Goal: Task Accomplishment & Management: Complete application form

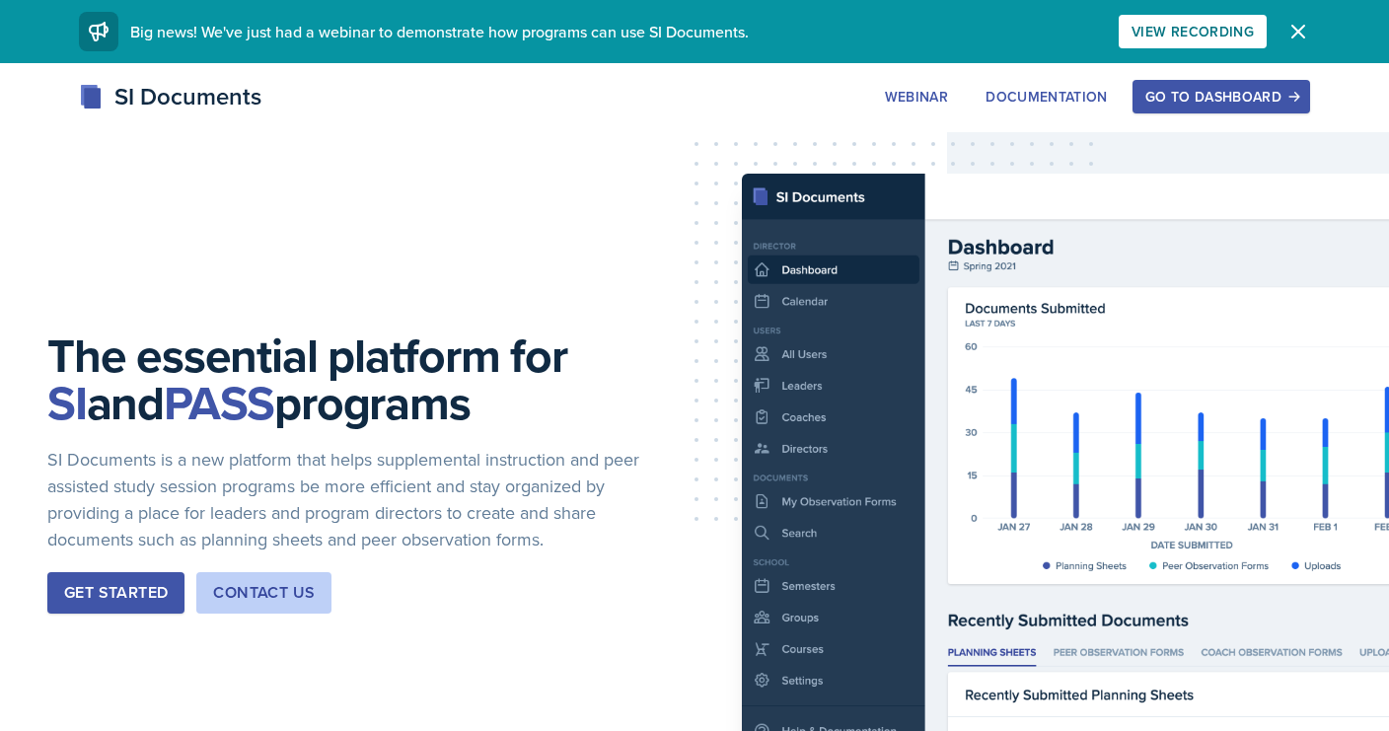
click at [1220, 104] on div "Go to Dashboard" at bounding box center [1221, 97] width 152 height 16
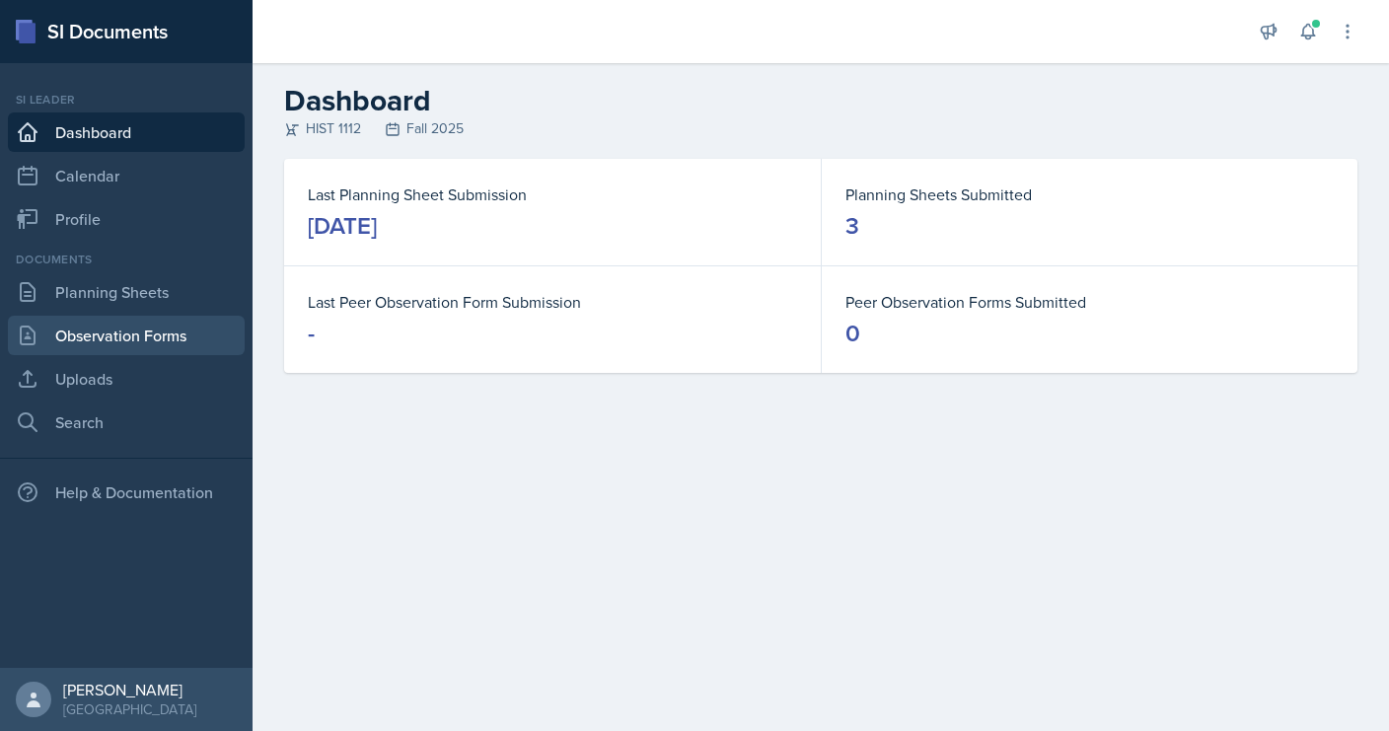
click at [72, 326] on link "Observation Forms" at bounding box center [126, 335] width 237 height 39
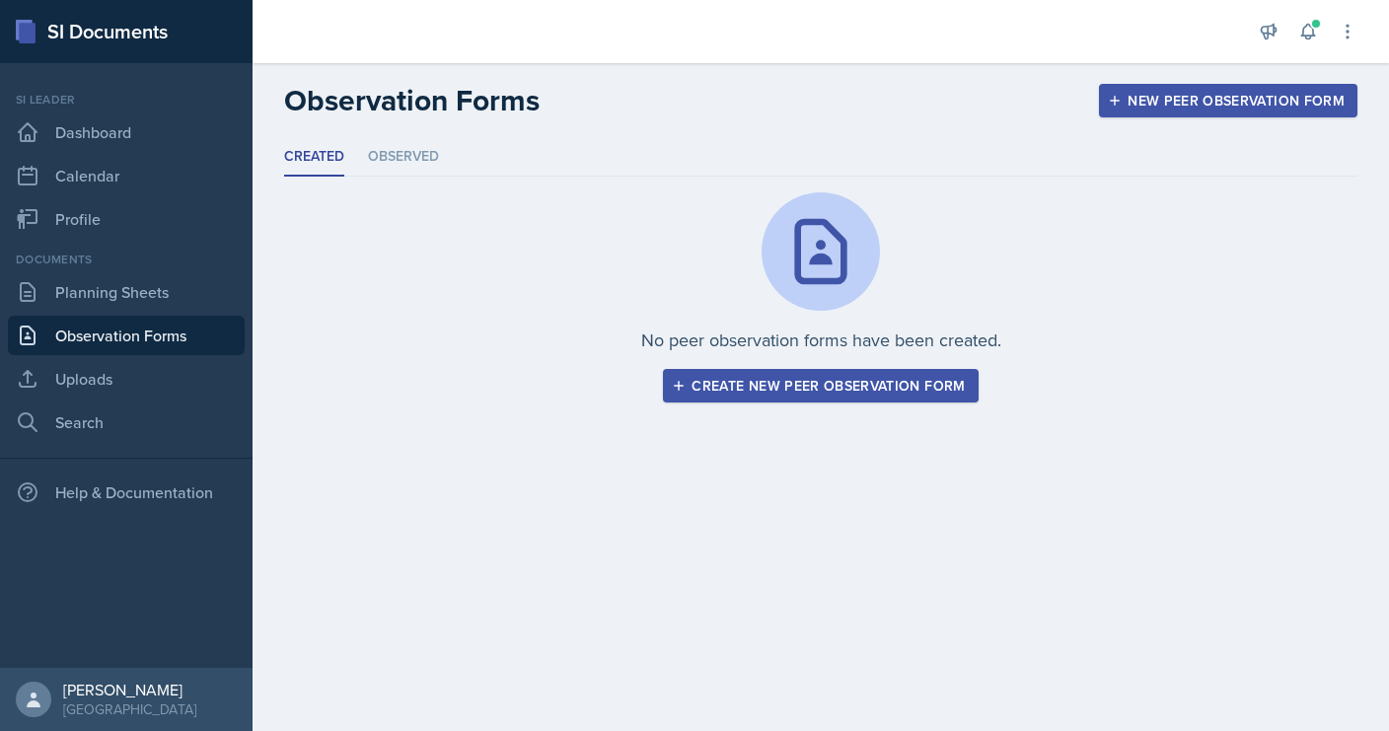
click at [737, 392] on div "Create new peer observation form" at bounding box center [820, 386] width 289 height 16
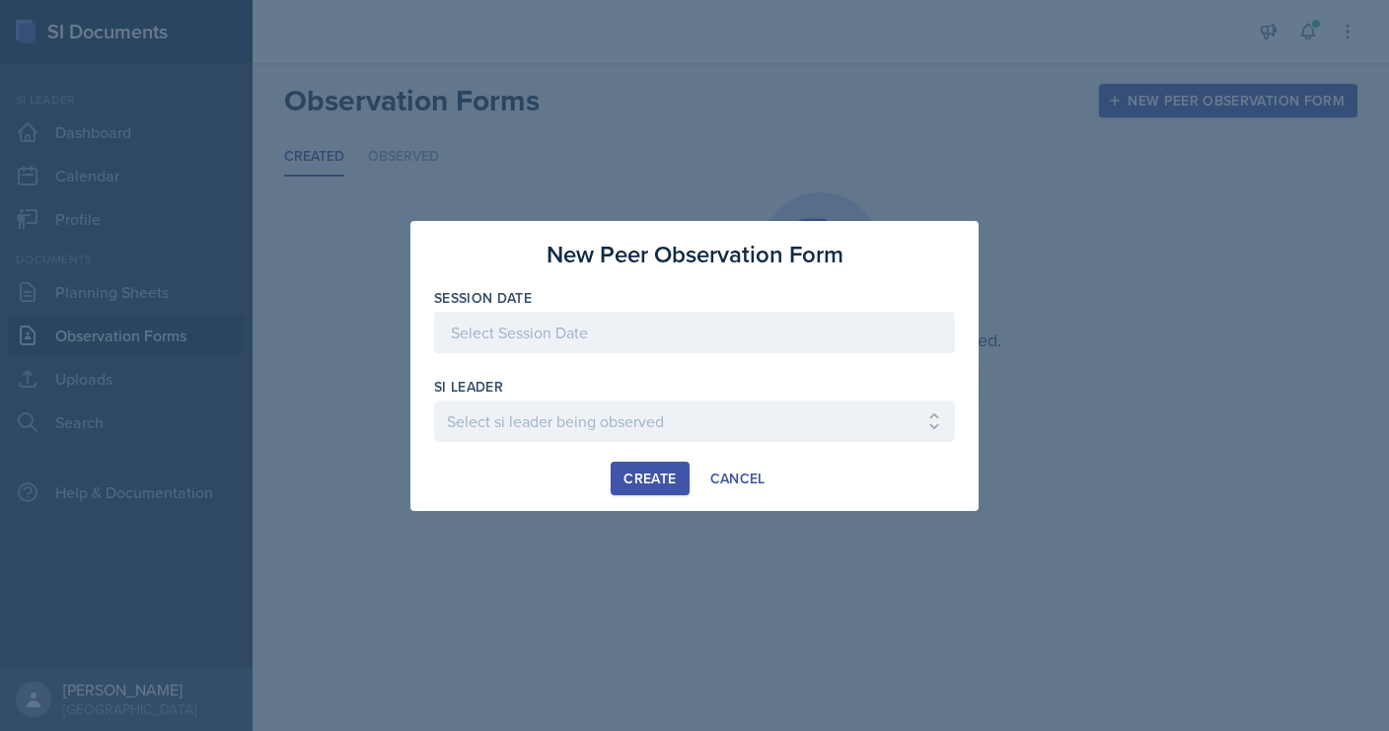
click at [618, 330] on div at bounding box center [694, 332] width 521 height 41
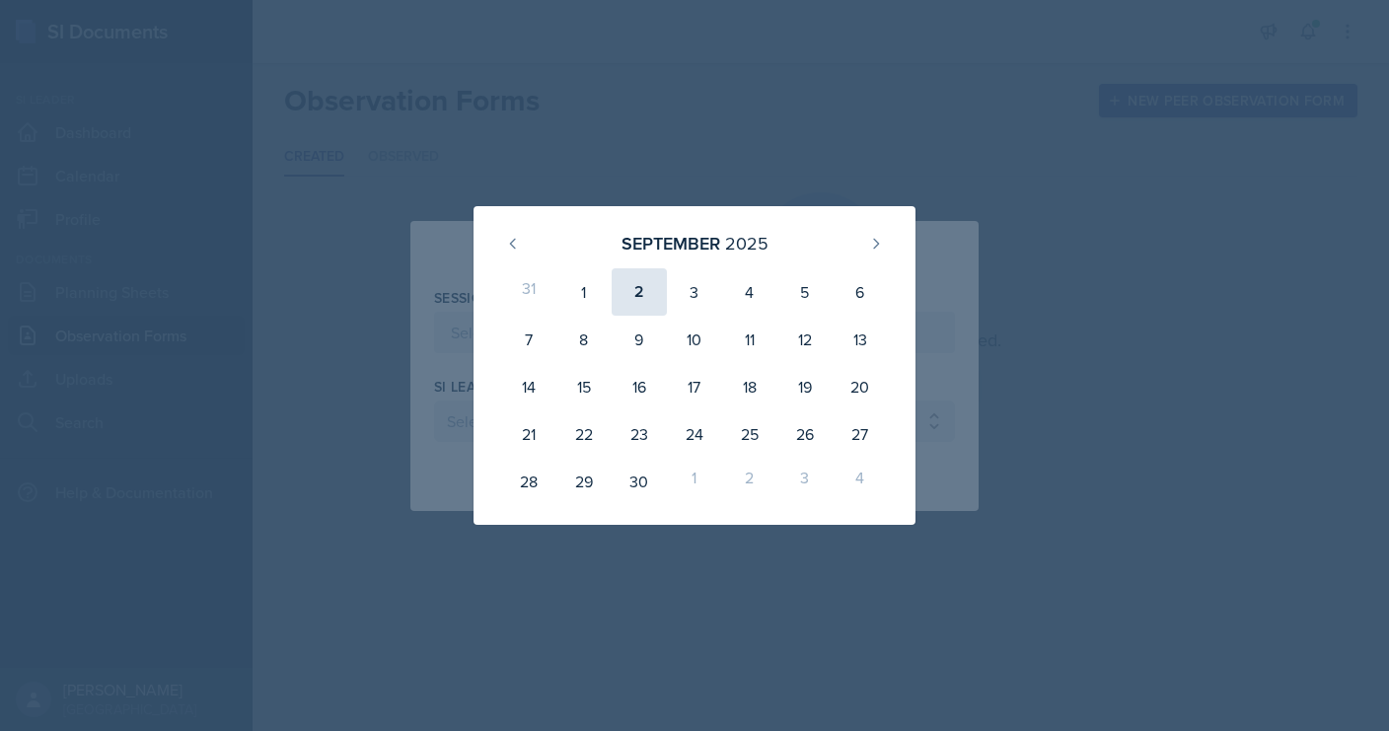
click at [649, 299] on div "2" at bounding box center [638, 291] width 55 height 47
type input "[DATE]"
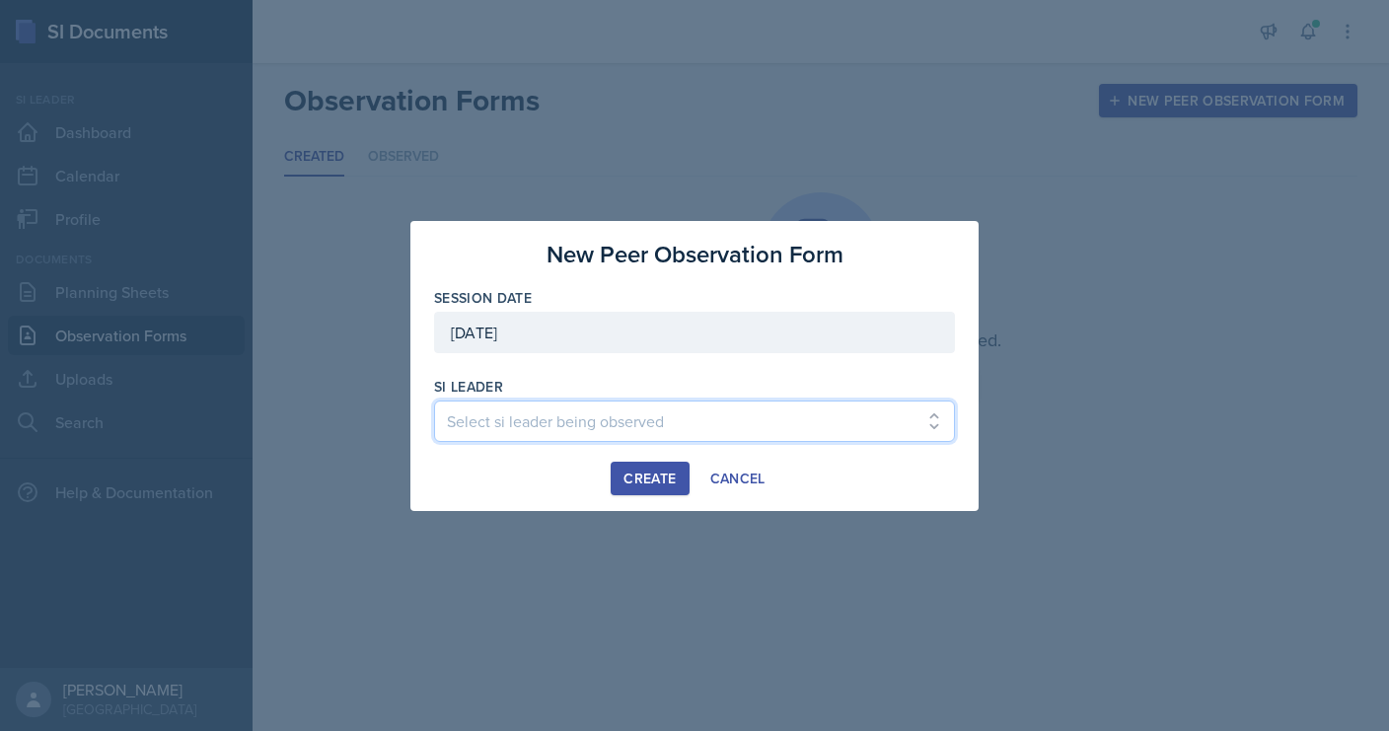
click at [620, 416] on select "Select si leader being observed [PERSON_NAME] / PSYC 2500 / The Phantoms of The…" at bounding box center [694, 420] width 521 height 41
select select "14b3143b-22fb-4944-86fb-e4baa7b37bda"
click at [434, 400] on select "Select si leader being observed [PERSON_NAME] / PSYC 2500 / The Phantoms of The…" at bounding box center [694, 420] width 521 height 41
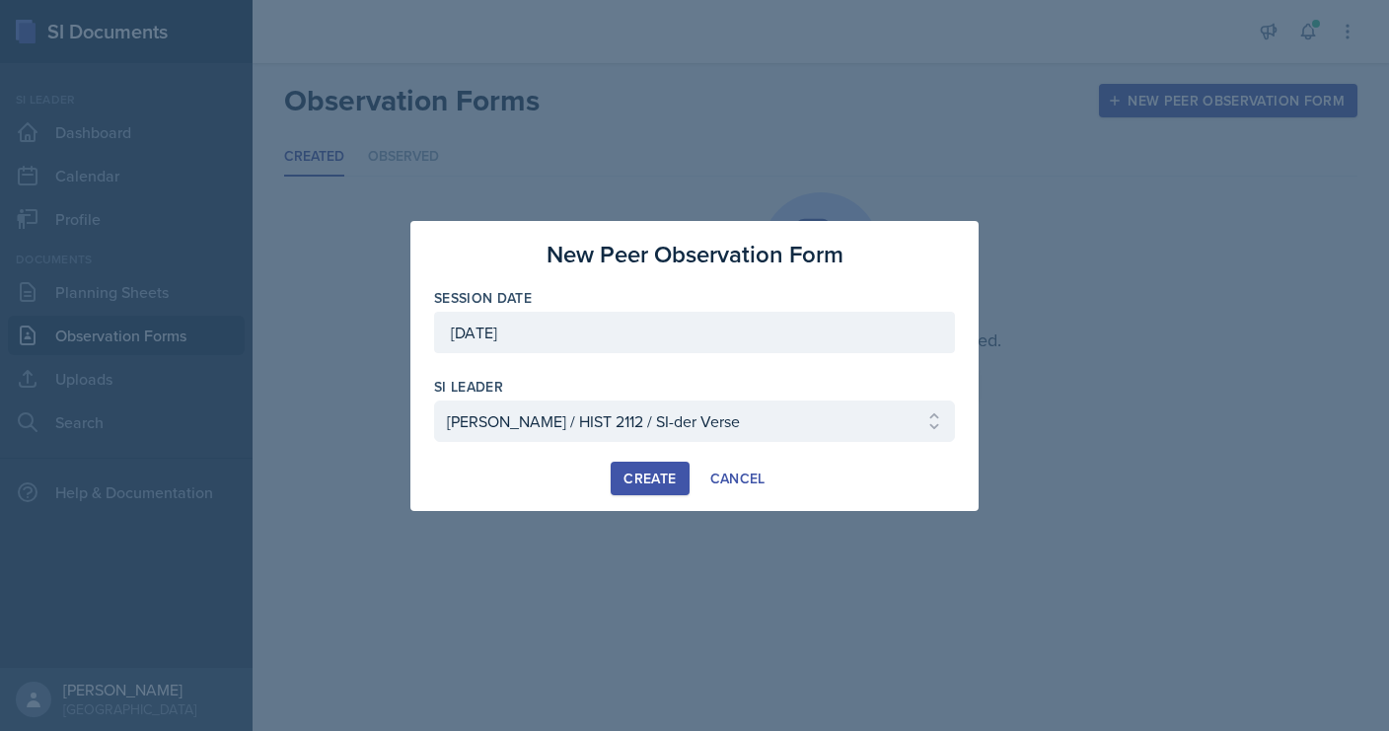
click at [634, 475] on div "Create" at bounding box center [649, 478] width 52 height 16
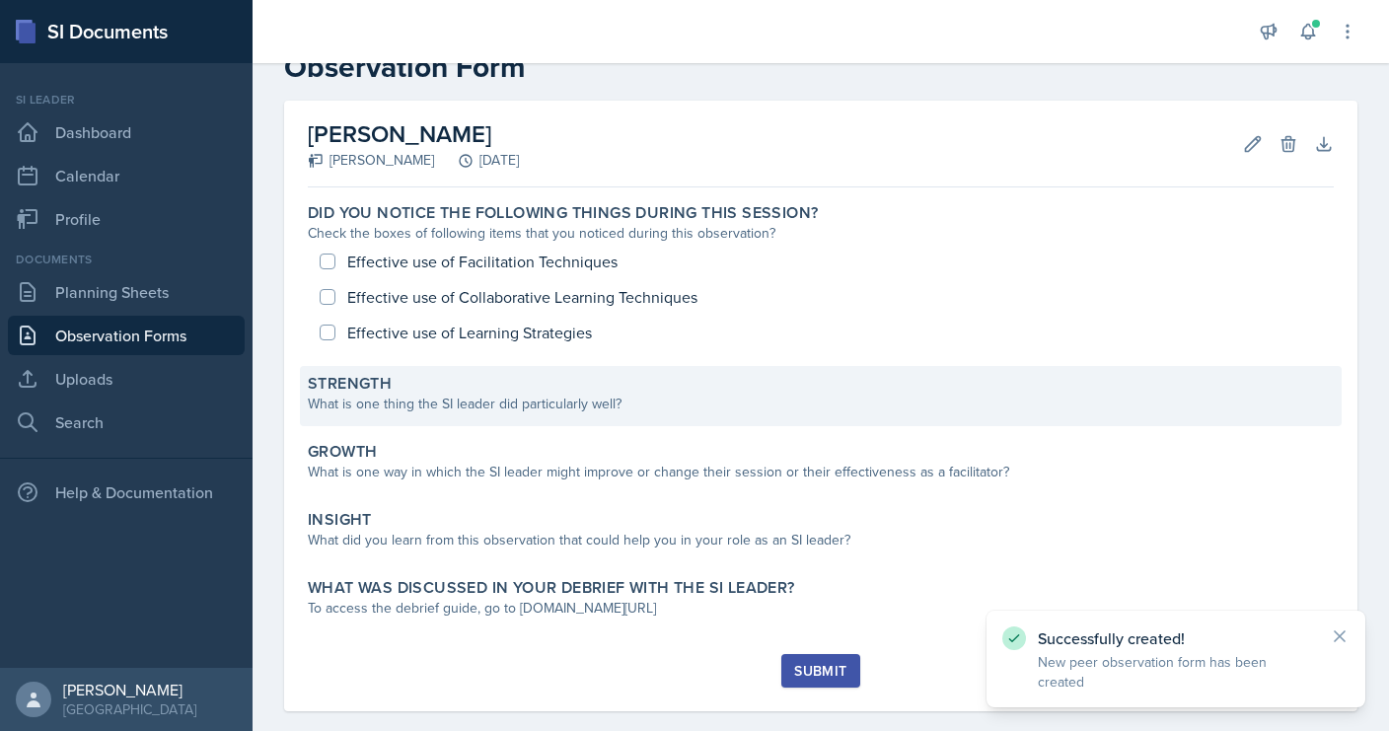
scroll to position [69, 0]
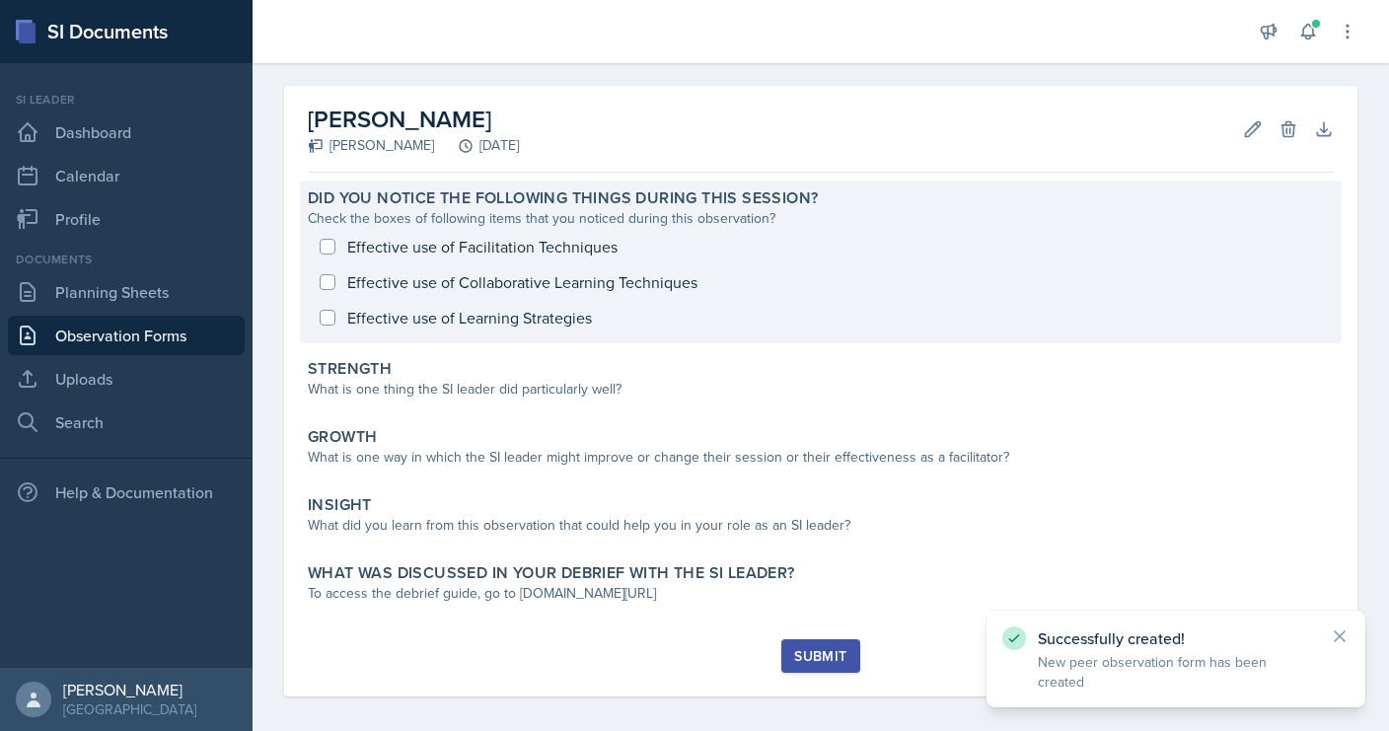
click at [435, 247] on div "Effective use of Facilitation Techniques Effective use of Collaborative Learnin…" at bounding box center [821, 282] width 1026 height 107
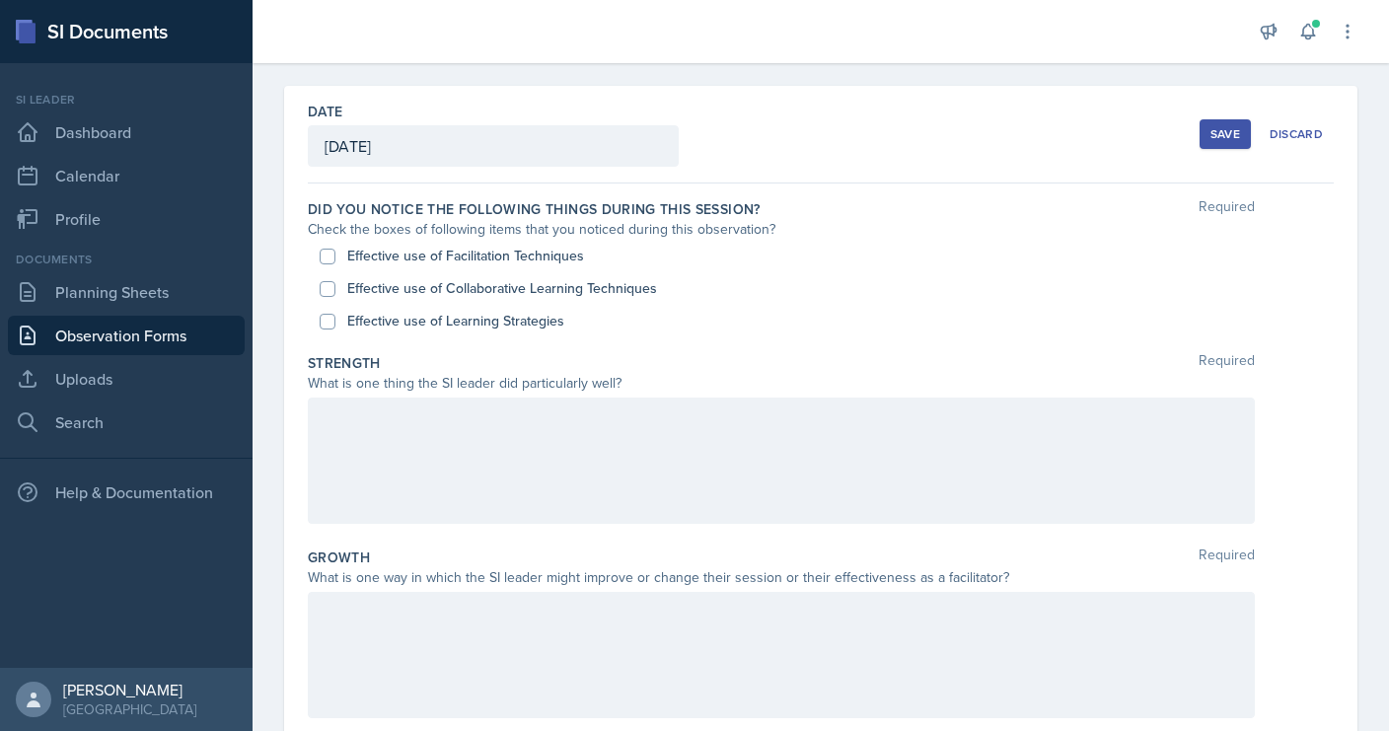
click at [337, 250] on div "Effective use of Facilitation Techniques" at bounding box center [821, 256] width 1002 height 33
click at [328, 250] on input "Effective use of Facilitation Techniques" at bounding box center [328, 257] width 16 height 16
checkbox input "true"
click at [326, 285] on input "Effective use of Collaborative Learning Techniques" at bounding box center [328, 289] width 16 height 16
checkbox input "true"
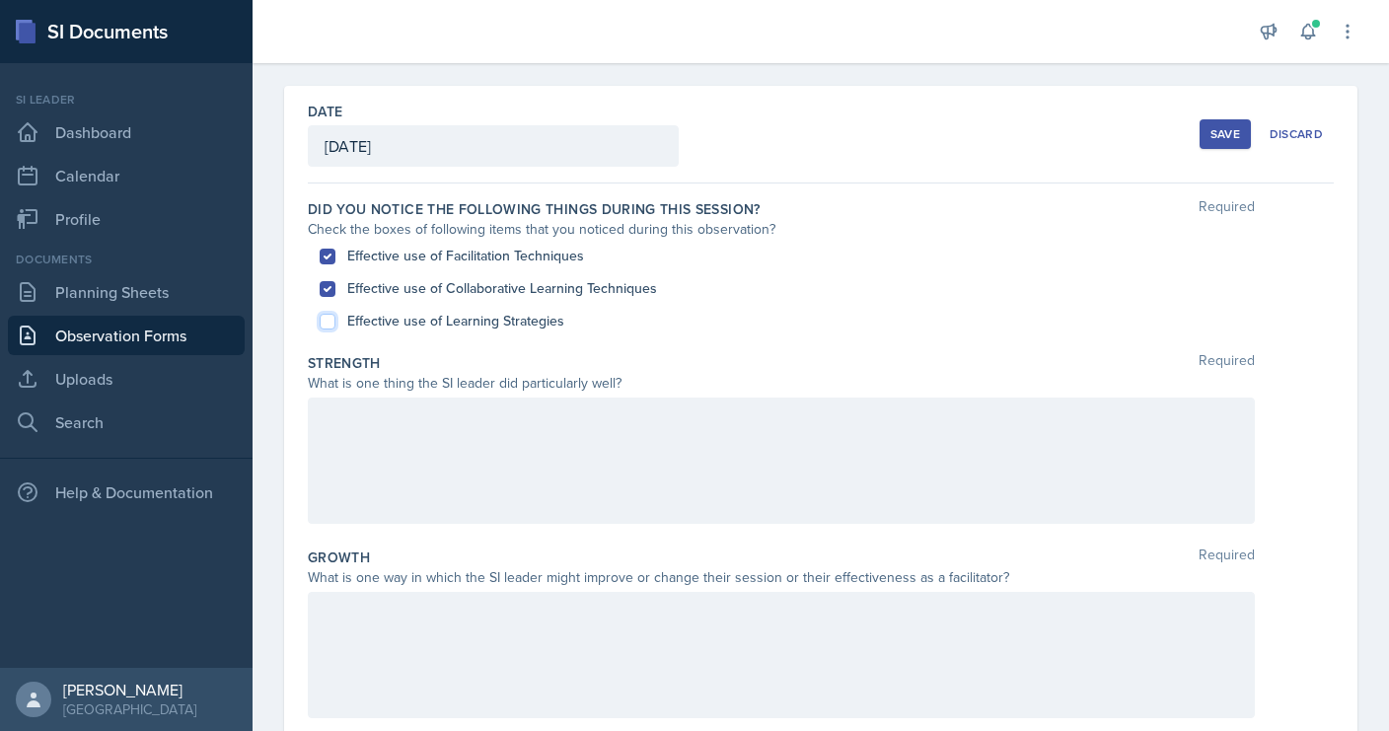
click at [325, 320] on input "Effective use of Learning Strategies" at bounding box center [328, 322] width 16 height 16
checkbox input "true"
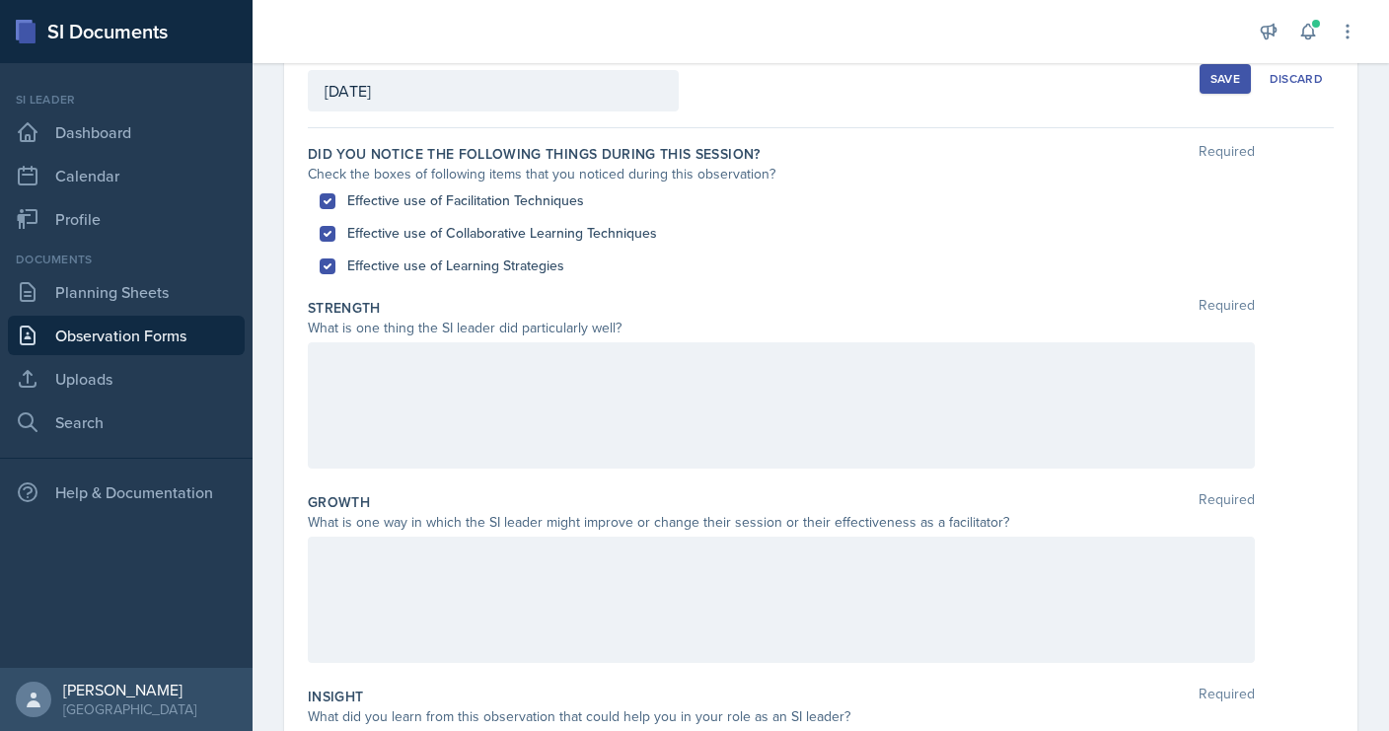
click at [390, 432] on div at bounding box center [781, 405] width 947 height 126
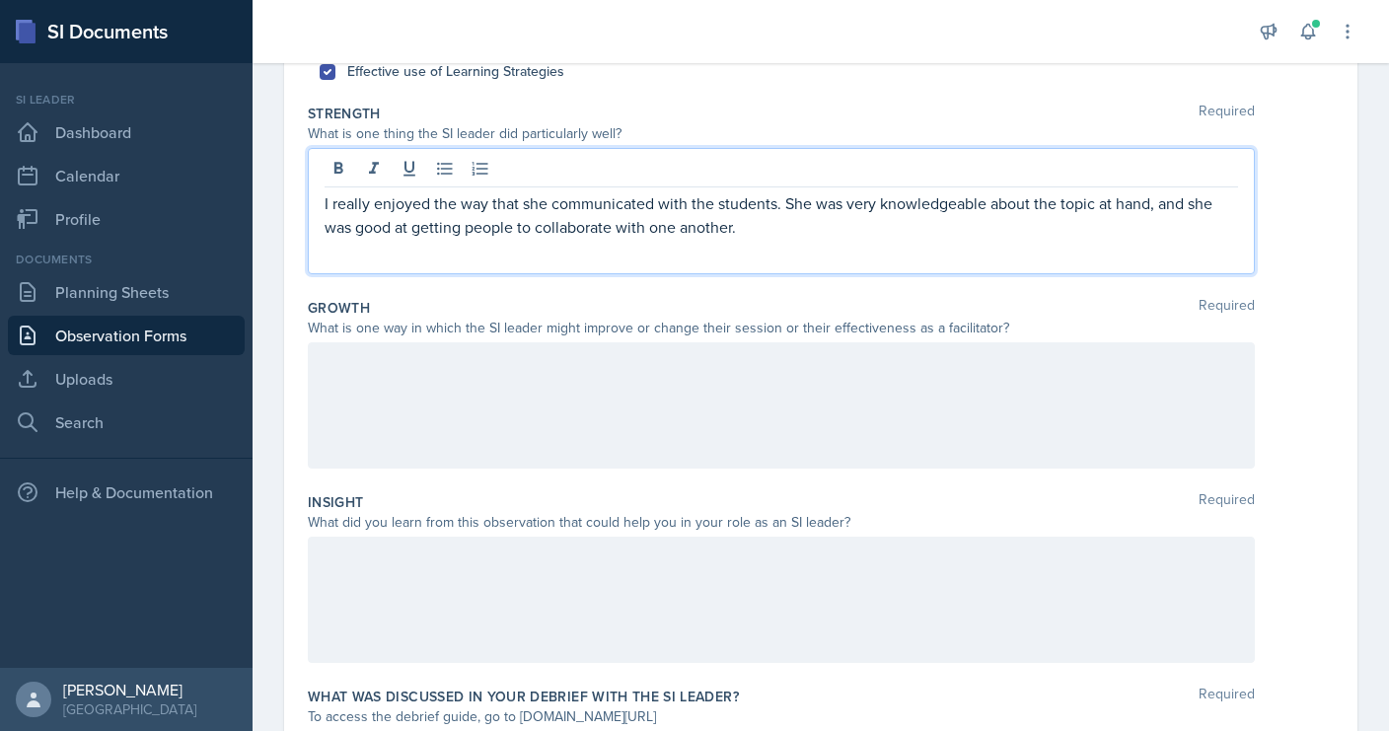
click at [481, 417] on div at bounding box center [781, 405] width 947 height 126
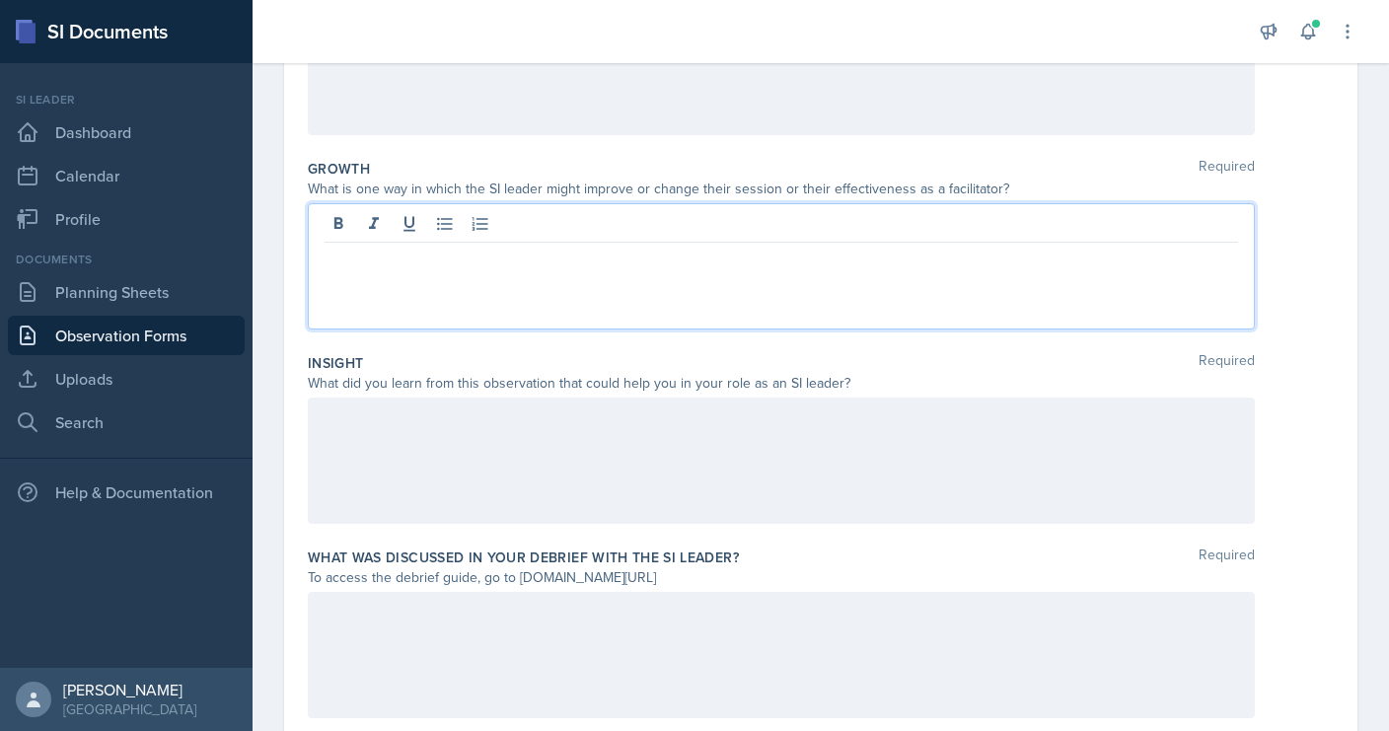
scroll to position [448, 0]
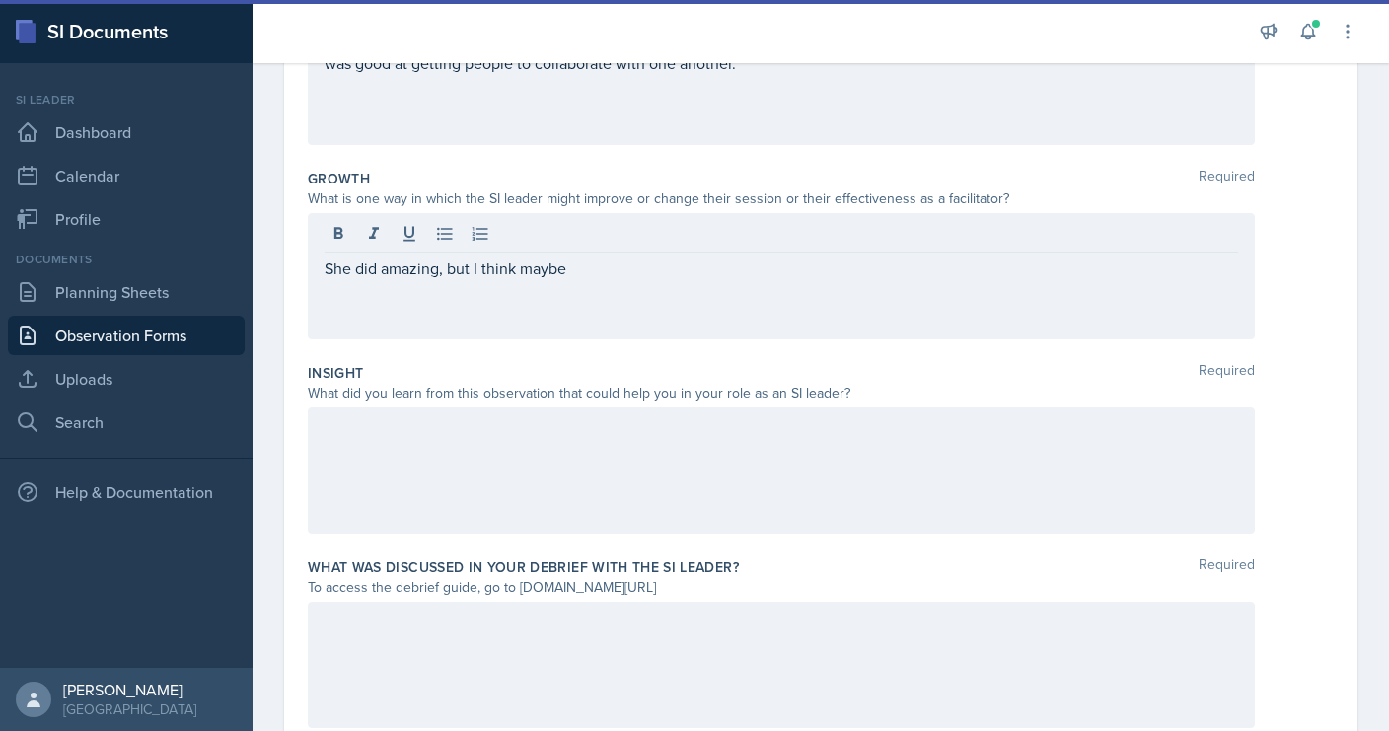
click at [575, 288] on div "She did amazing, but I think maybe" at bounding box center [781, 276] width 947 height 126
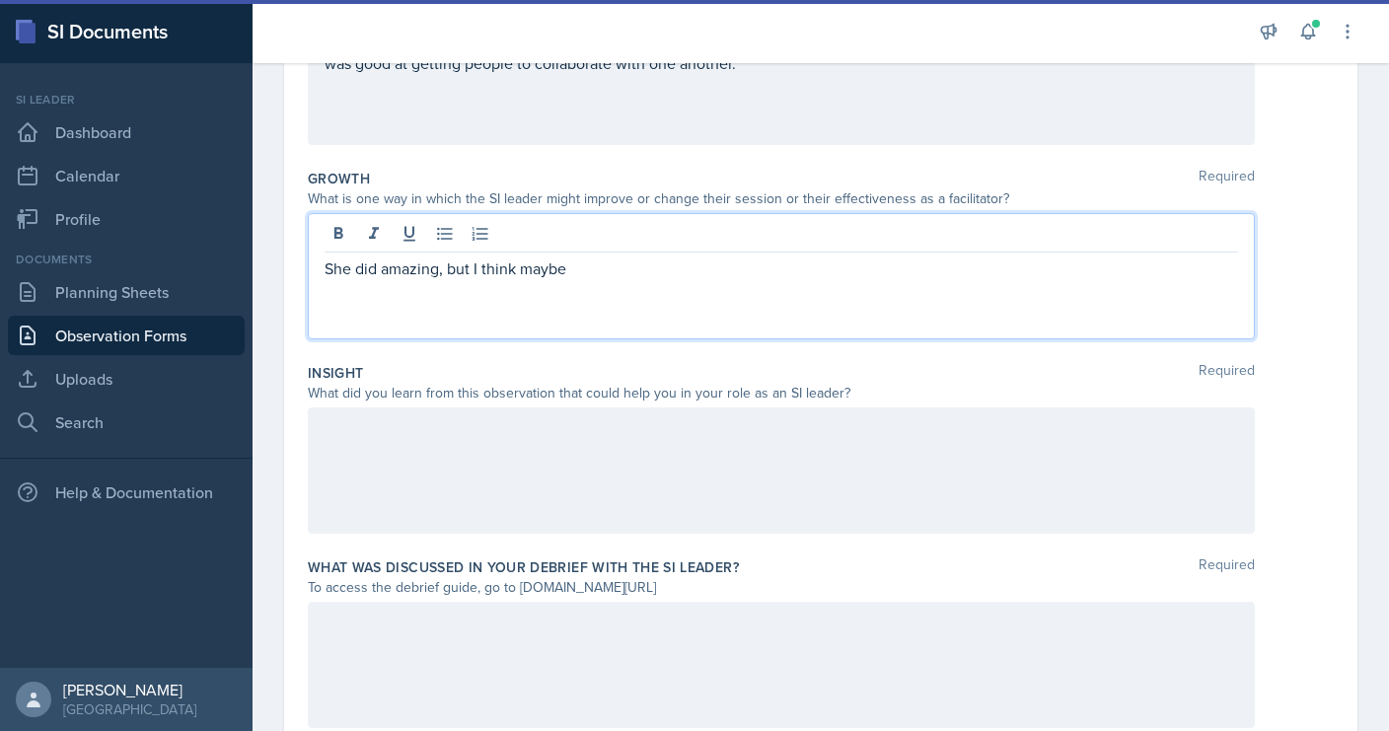
click at [574, 276] on p "She did amazing, but I think maybe" at bounding box center [780, 268] width 913 height 24
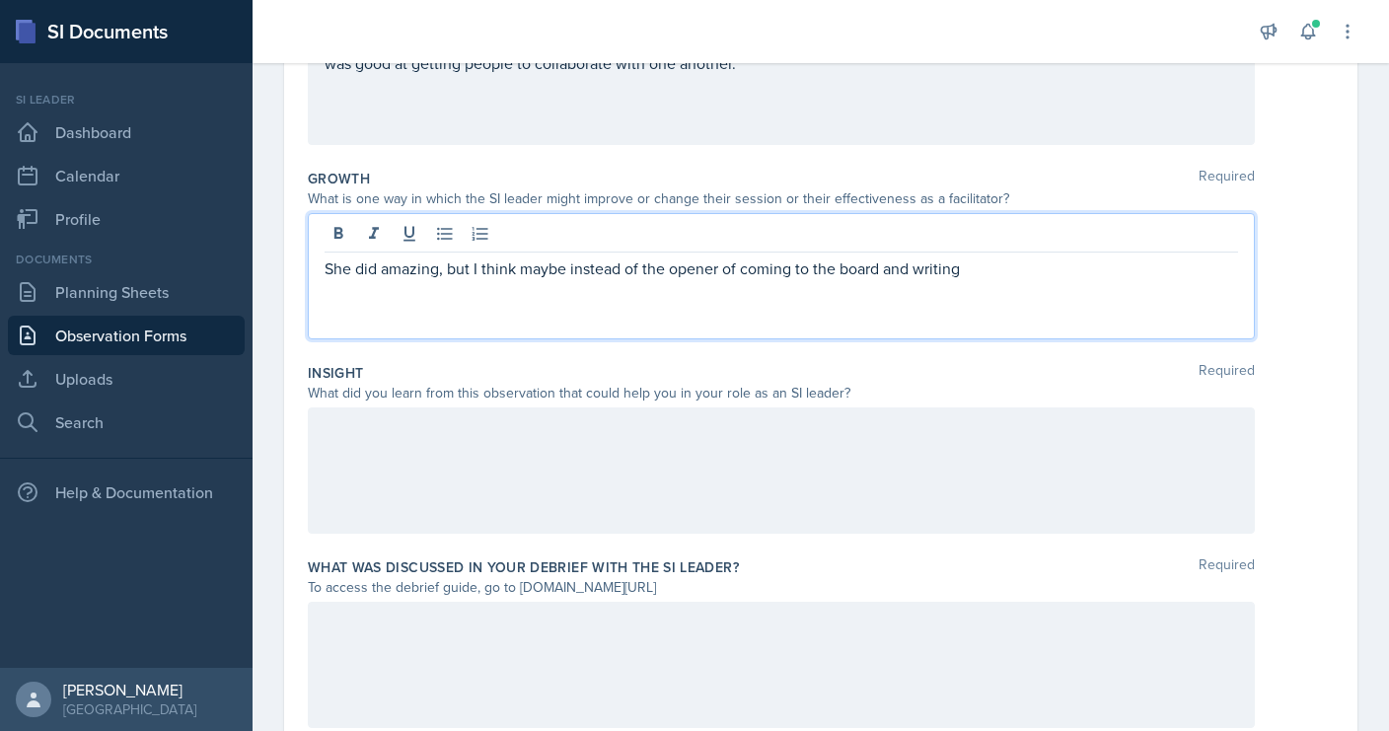
click at [714, 271] on p "She did amazing, but I think maybe instead of the opener of coming to the board…" at bounding box center [780, 268] width 913 height 24
click at [1008, 278] on p "She did amazing, but I think maybe instead of the opener of coming to the board…" at bounding box center [780, 268] width 913 height 24
click at [1153, 283] on div "She did amazing, but I think maybe instead of the closer being individual, mayb…" at bounding box center [781, 276] width 947 height 126
click at [1150, 262] on p "She did amazing, but I think maybe instead of the closer being individual, mayb…" at bounding box center [780, 268] width 913 height 24
click at [999, 448] on div at bounding box center [781, 470] width 947 height 126
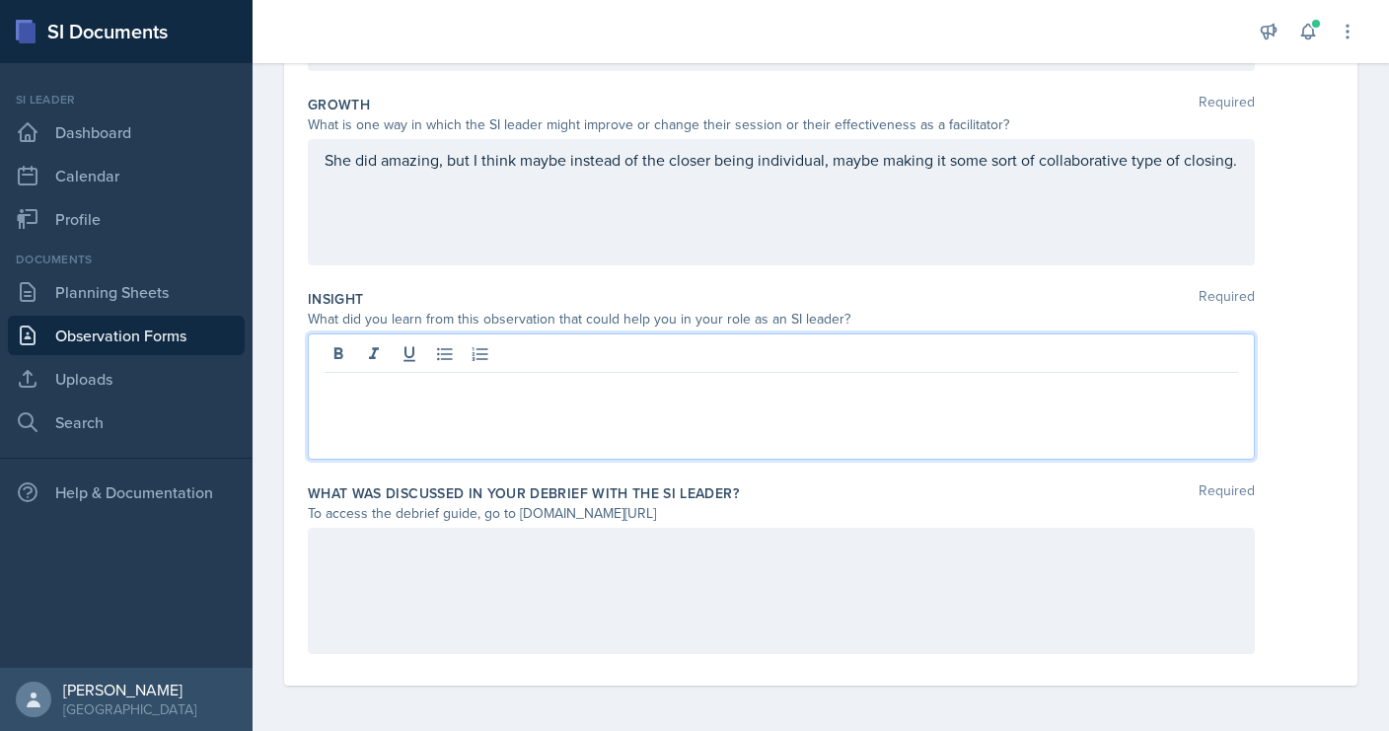
scroll to position [524, 0]
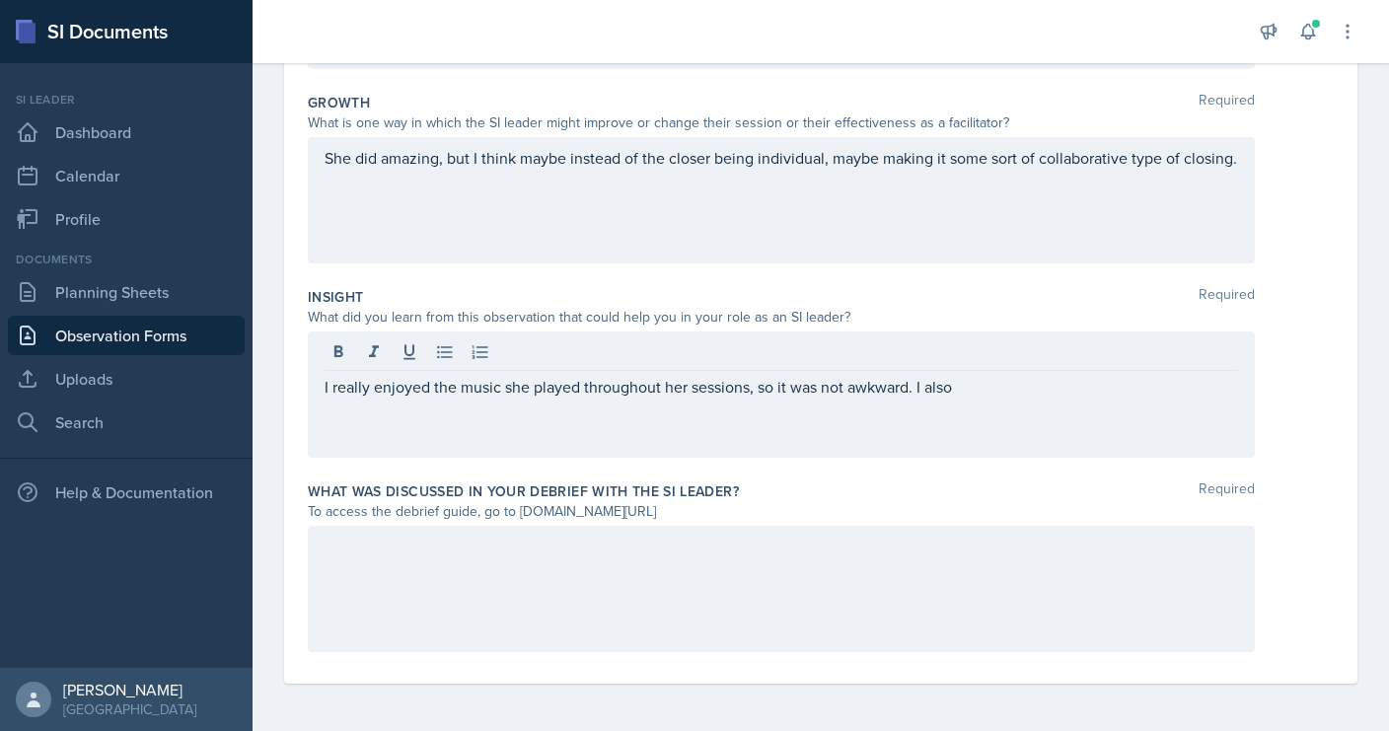
click at [1016, 403] on div "I really enjoyed the music she played throughout her sessions, so it was not aw…" at bounding box center [781, 394] width 947 height 126
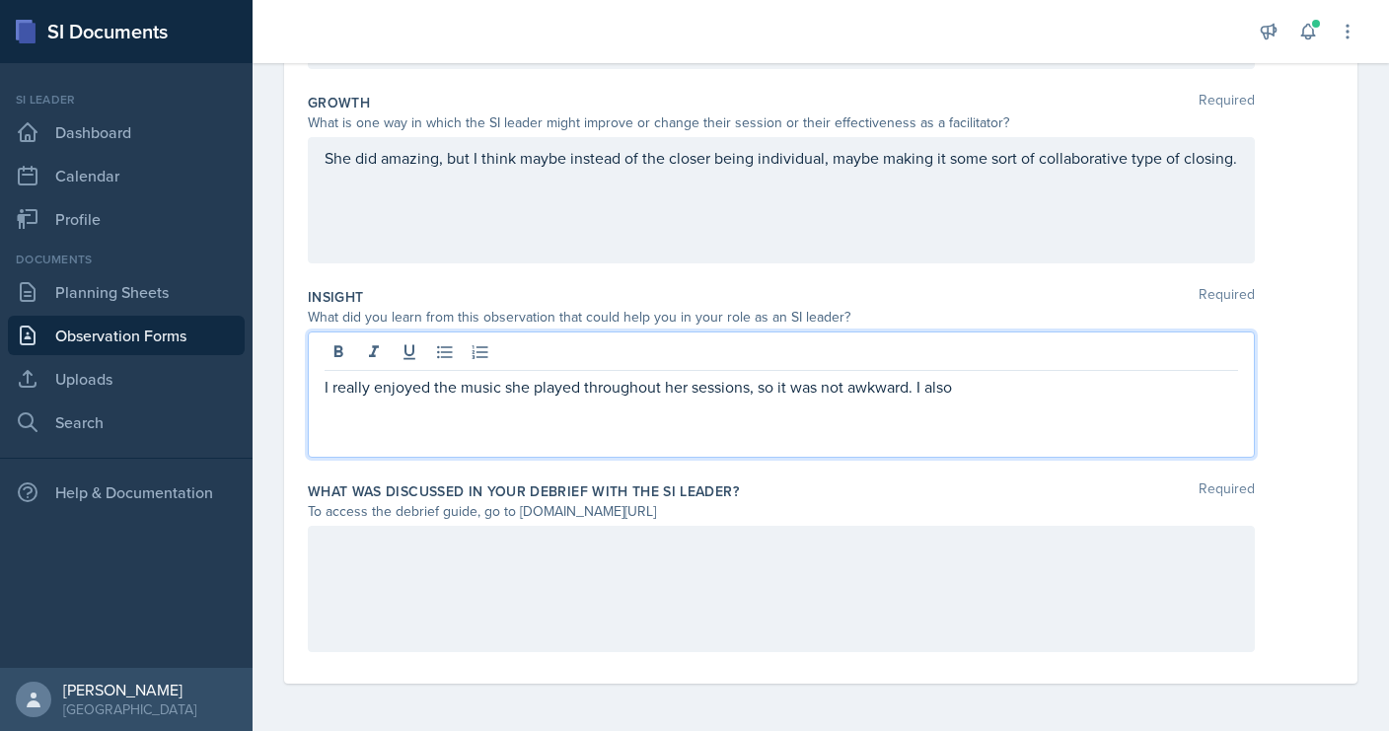
click at [995, 388] on p "I really enjoyed the music she played throughout her sessions, so it was not aw…" at bounding box center [780, 387] width 913 height 24
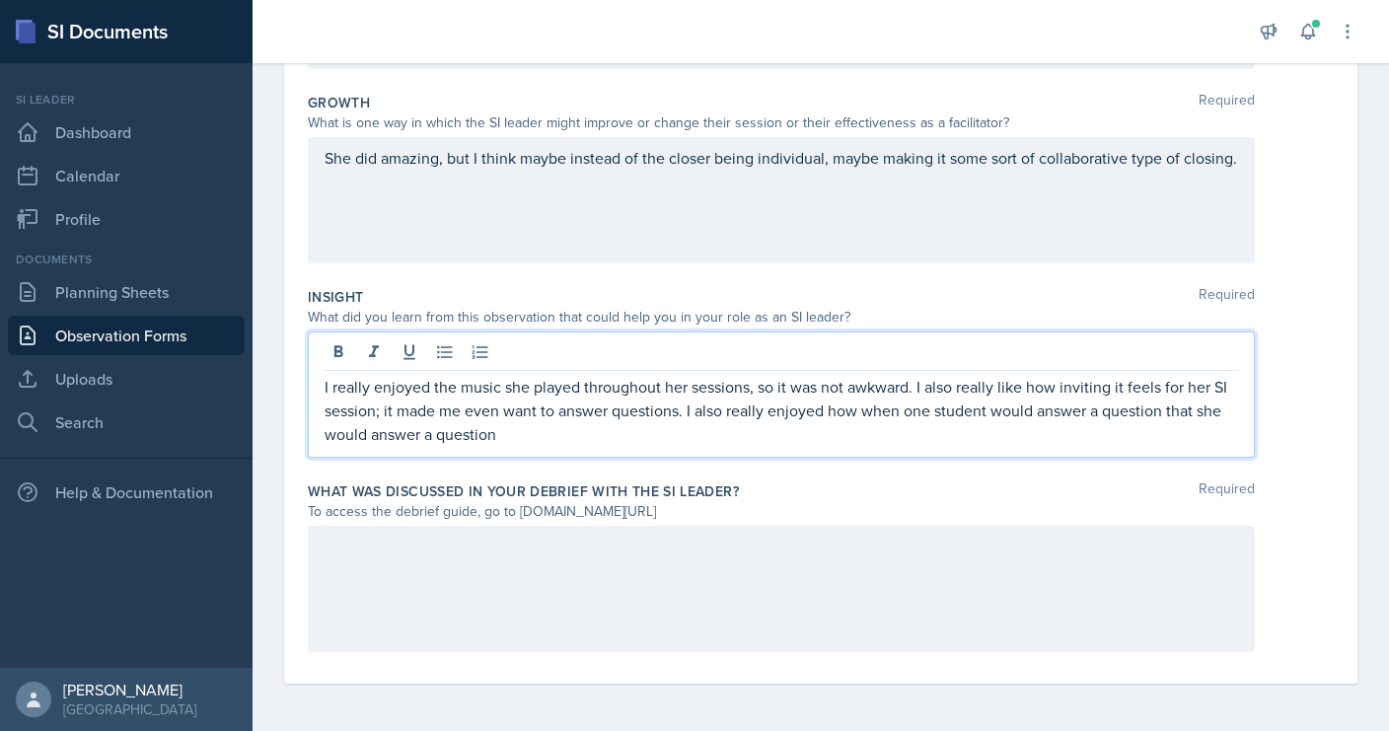
click at [505, 431] on p "I really enjoyed the music she played throughout her sessions, so it was not aw…" at bounding box center [780, 410] width 913 height 71
click at [915, 444] on p "I really enjoyed the music she played throughout her sessions, so it was not aw…" at bounding box center [780, 410] width 913 height 71
click at [418, 434] on p "I really enjoyed the music she played throughout her sessions, so it was not aw…" at bounding box center [780, 410] width 913 height 71
click at [463, 432] on p "I really enjoyed the music she played throughout her sessions, so it was not aw…" at bounding box center [780, 410] width 913 height 71
click at [526, 440] on p "I really enjoyed the music she played throughout her sessions, so it was not aw…" at bounding box center [780, 410] width 913 height 71
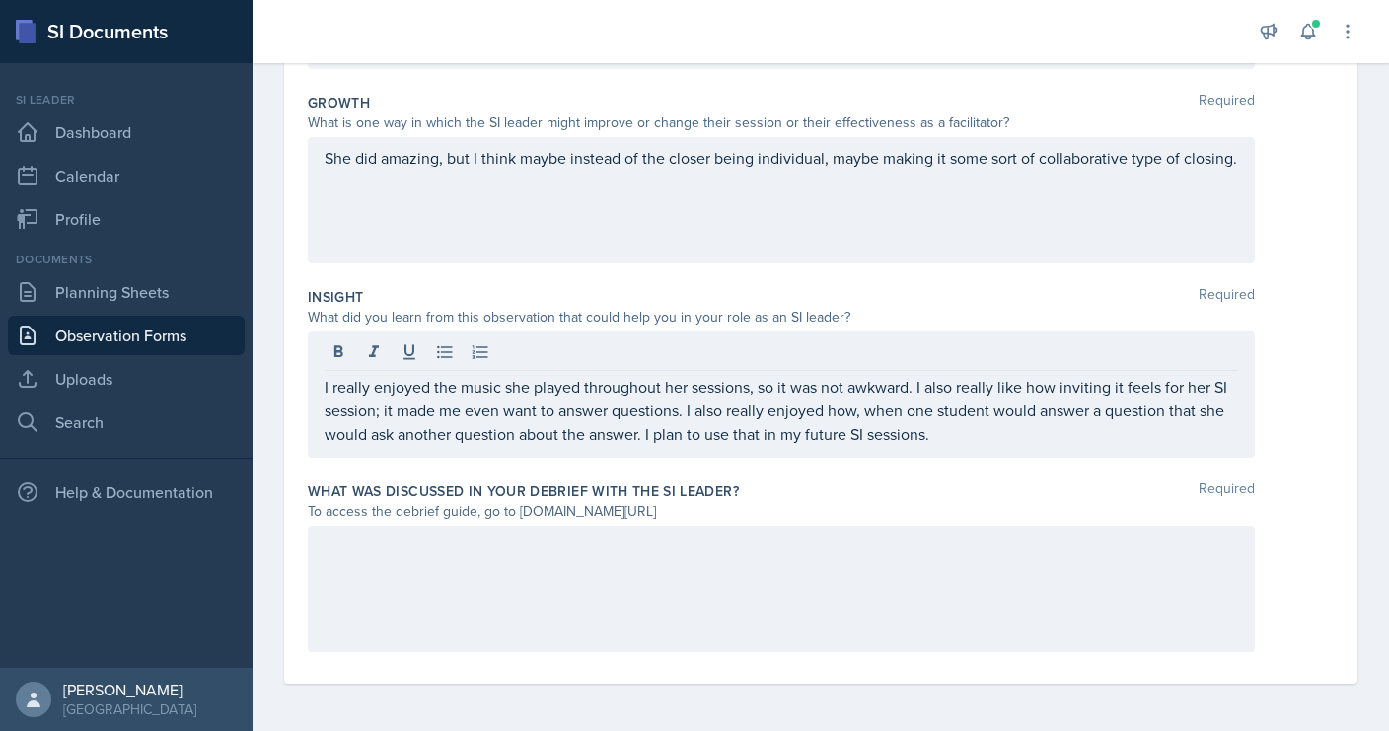
click at [861, 102] on div "Growth Required" at bounding box center [821, 103] width 1026 height 20
